Goal: Task Accomplishment & Management: Use online tool/utility

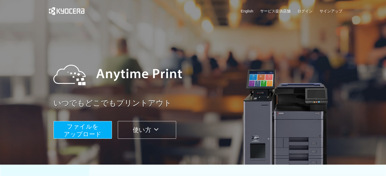
click at [83, 137] on span "ファイルを ​​アップロード" at bounding box center [83, 130] width 38 height 14
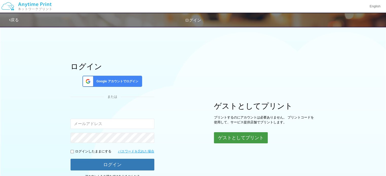
click at [232, 141] on button "ゲストとしてプリント" at bounding box center [241, 137] width 54 height 11
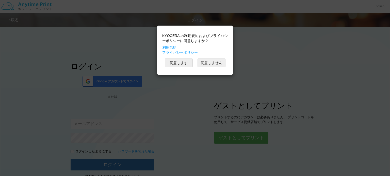
click at [202, 65] on button "同意しません" at bounding box center [211, 63] width 28 height 9
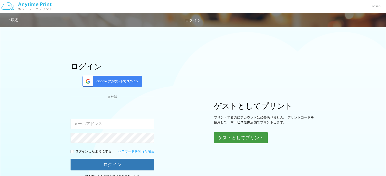
click at [235, 137] on button "ゲストとしてプリント" at bounding box center [241, 137] width 54 height 11
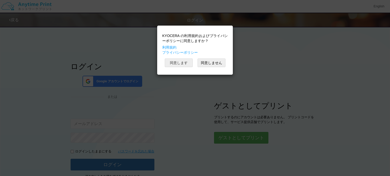
click at [186, 63] on button "同意します" at bounding box center [179, 63] width 28 height 9
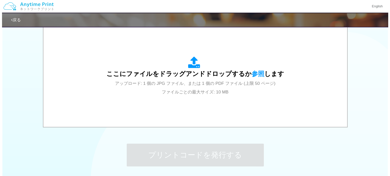
scroll to position [168, 0]
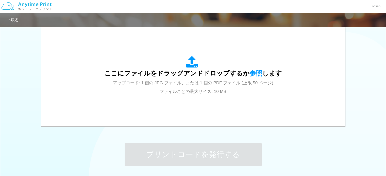
click at [161, 86] on span "アップロード: 1 個の JPG ファイル、または 1 個の PDF ファイル (上限 50 ページ) ファイルごとの最大サイズ: 10 MB" at bounding box center [193, 87] width 160 height 13
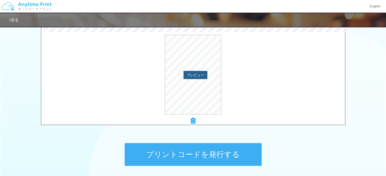
click at [190, 71] on button "プレビュー" at bounding box center [195, 75] width 24 height 8
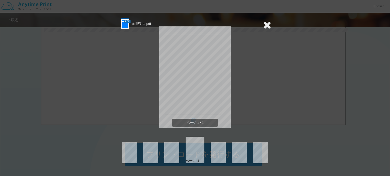
click at [263, 25] on icon at bounding box center [267, 25] width 8 height 10
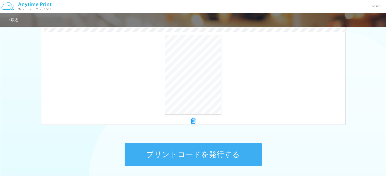
click at [229, 145] on button "プリントコードを発行する" at bounding box center [193, 154] width 137 height 23
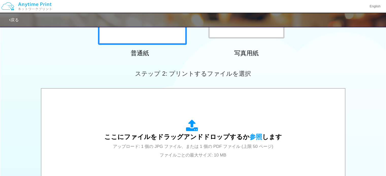
scroll to position [105, 0]
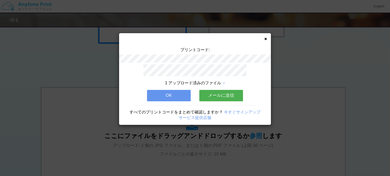
click at [223, 81] on icon at bounding box center [223, 83] width 3 height 4
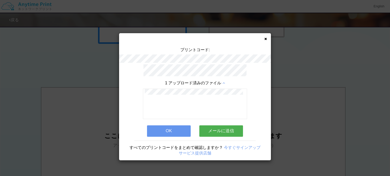
click at [223, 81] on icon at bounding box center [223, 83] width 3 height 4
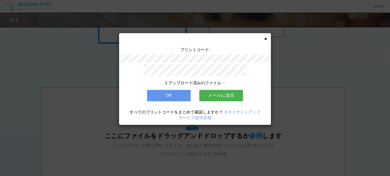
click at [172, 97] on button "OK" at bounding box center [169, 95] width 44 height 11
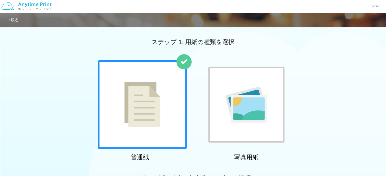
scroll to position [0, 0]
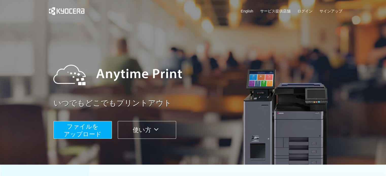
click at [165, 126] on button "使い方" at bounding box center [147, 130] width 58 height 18
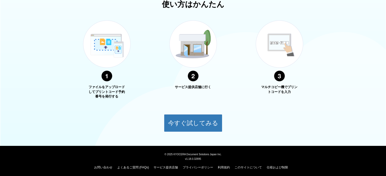
scroll to position [184, 0]
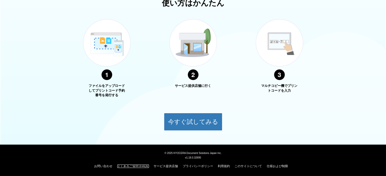
click at [144, 165] on link "よくあるご質問 (FAQs)" at bounding box center [133, 167] width 32 height 4
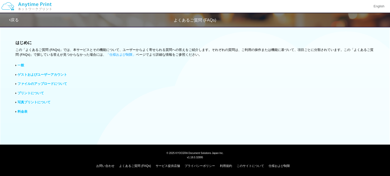
click at [36, 93] on link "プリントについて" at bounding box center [31, 93] width 26 height 4
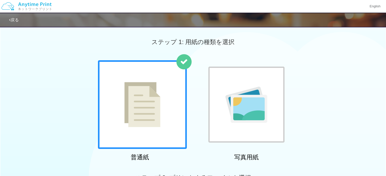
drag, startPoint x: 0, startPoint y: 0, endPoint x: 18, endPoint y: 24, distance: 30.2
click at [18, 24] on div "戻る" at bounding box center [161, 20] width 304 height 14
click at [15, 19] on link "戻る" at bounding box center [14, 20] width 10 height 4
click at [9, 7] on img at bounding box center [26, 6] width 54 height 18
